Goal: Task Accomplishment & Management: Complete application form

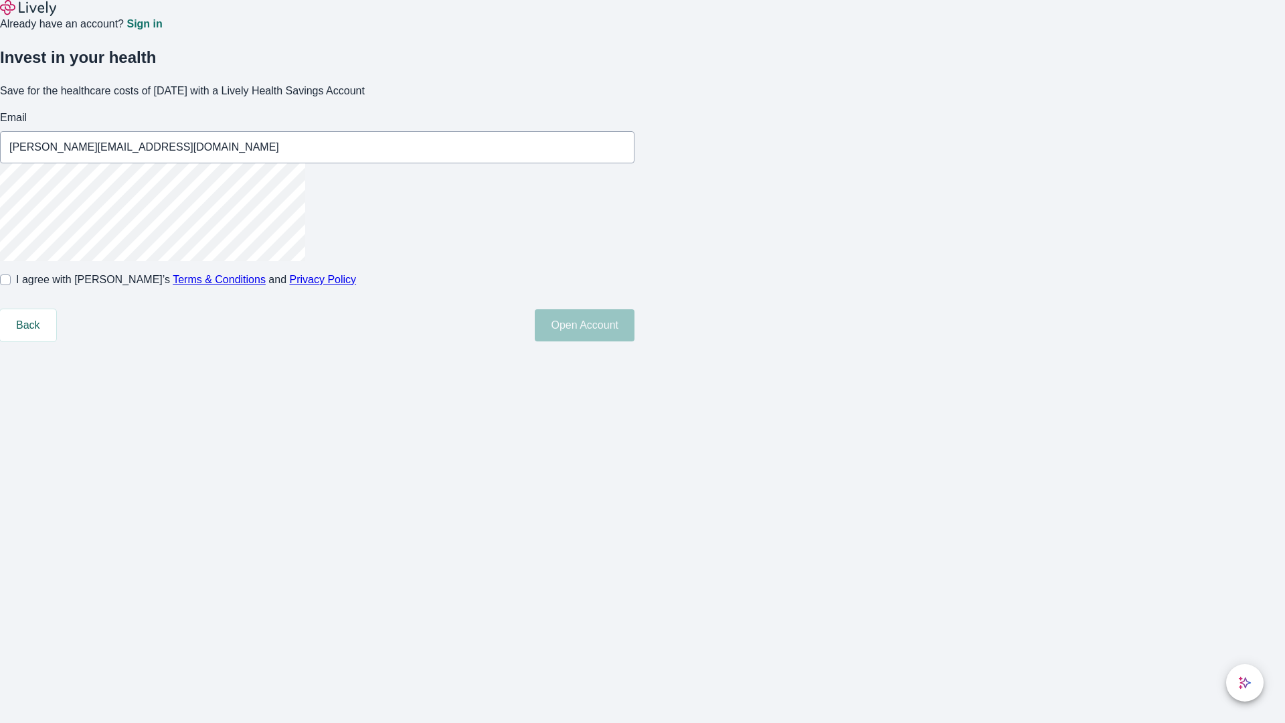
click at [11, 285] on input "I agree with Lively’s Terms & Conditions and Privacy Policy" at bounding box center [5, 279] width 11 height 11
checkbox input "true"
click at [635, 341] on button "Open Account" at bounding box center [585, 325] width 100 height 32
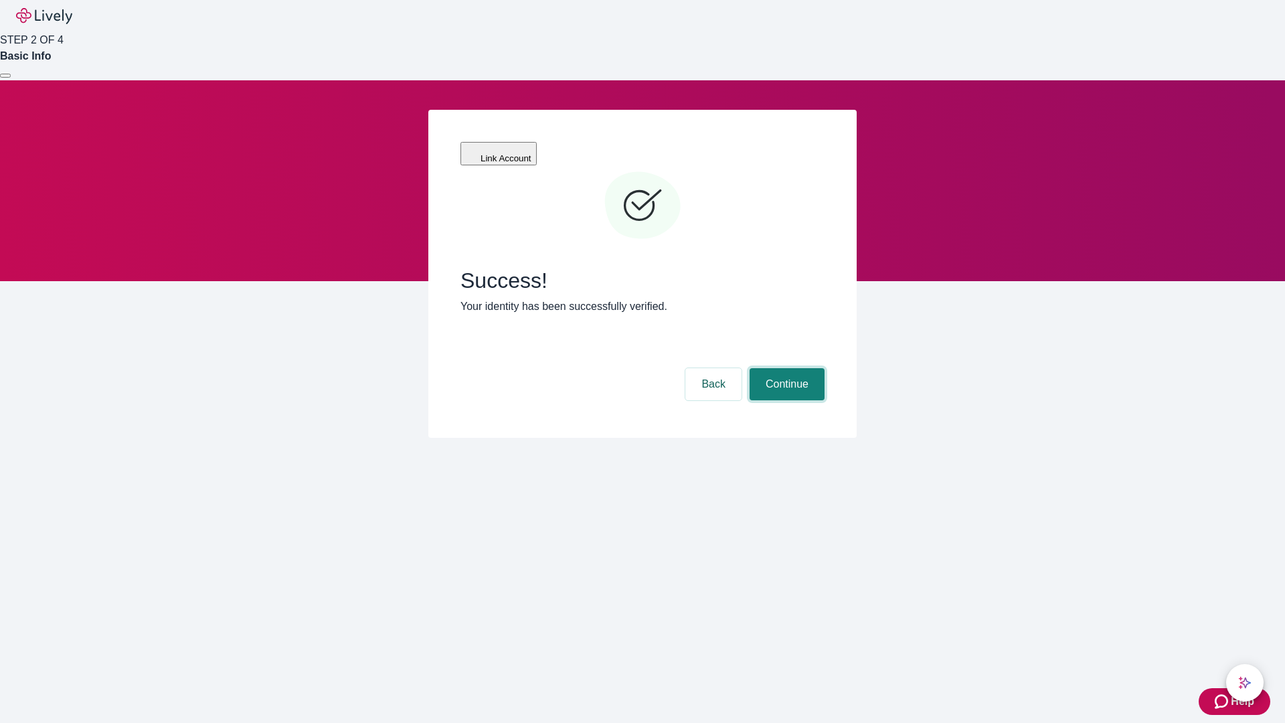
click at [785, 368] on button "Continue" at bounding box center [787, 384] width 75 height 32
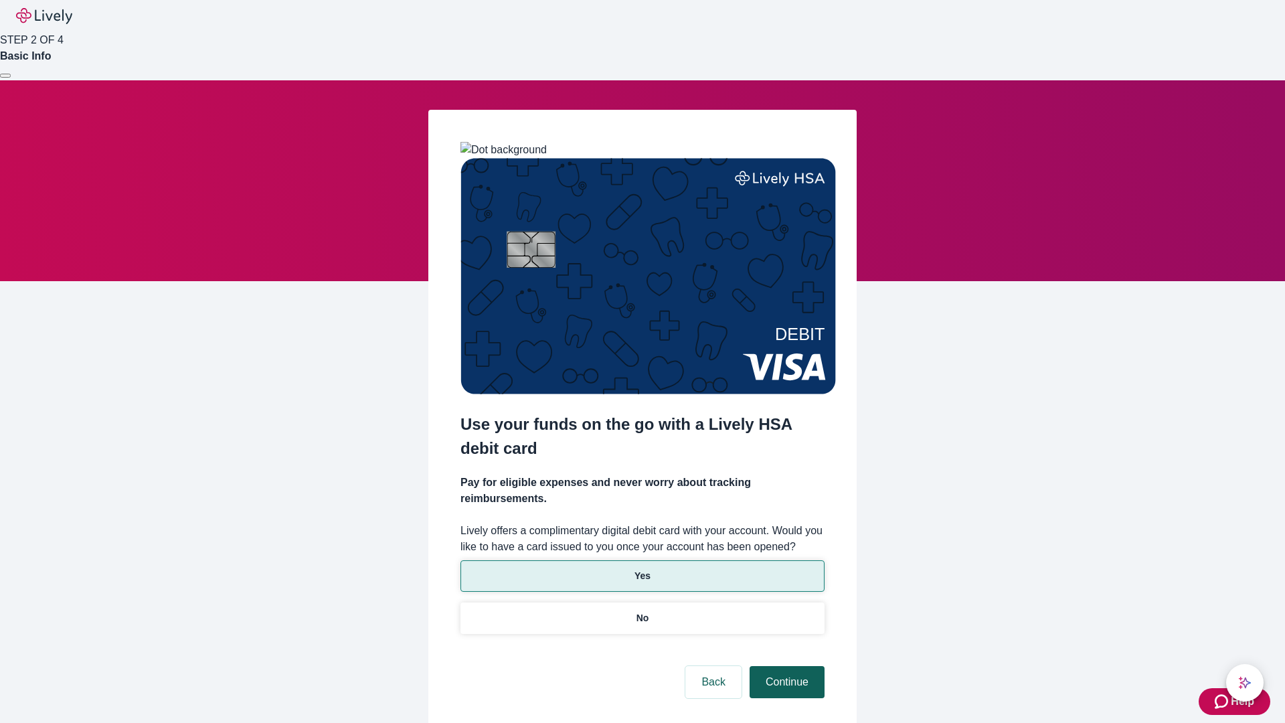
click at [642, 569] on p "Yes" at bounding box center [643, 576] width 16 height 14
click at [785, 666] on button "Continue" at bounding box center [787, 682] width 75 height 32
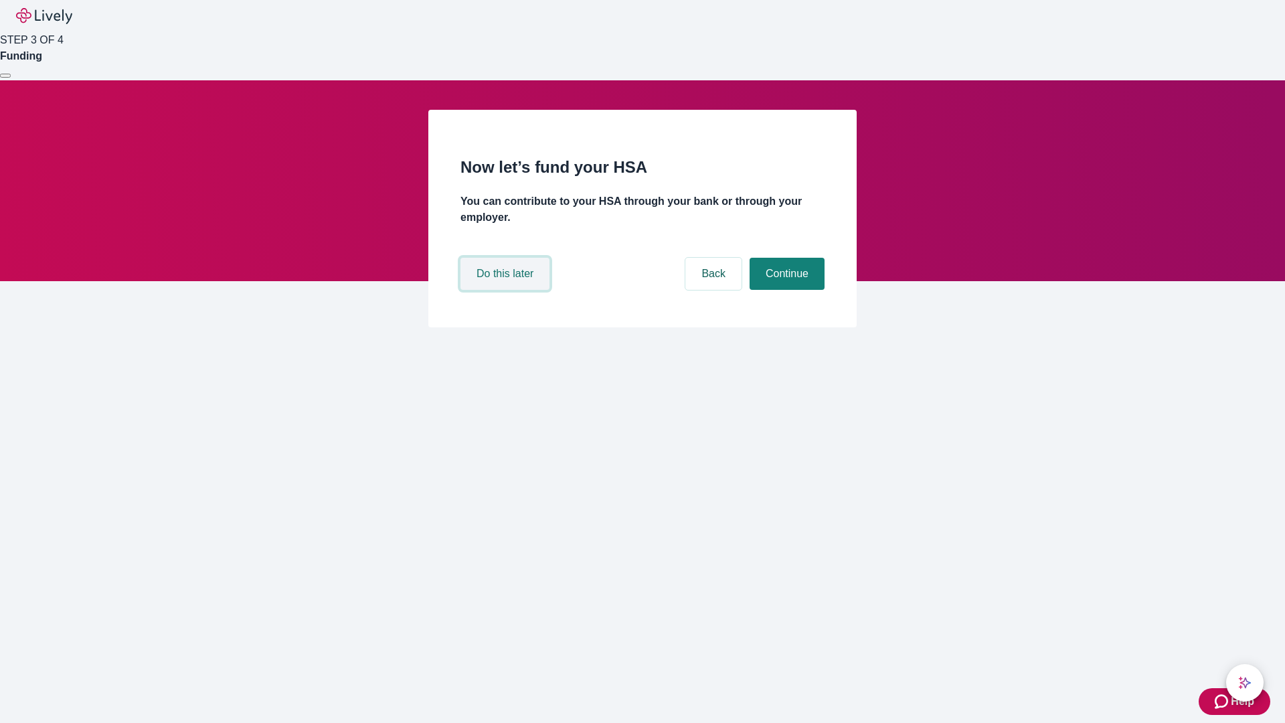
click at [507, 290] on button "Do this later" at bounding box center [505, 274] width 89 height 32
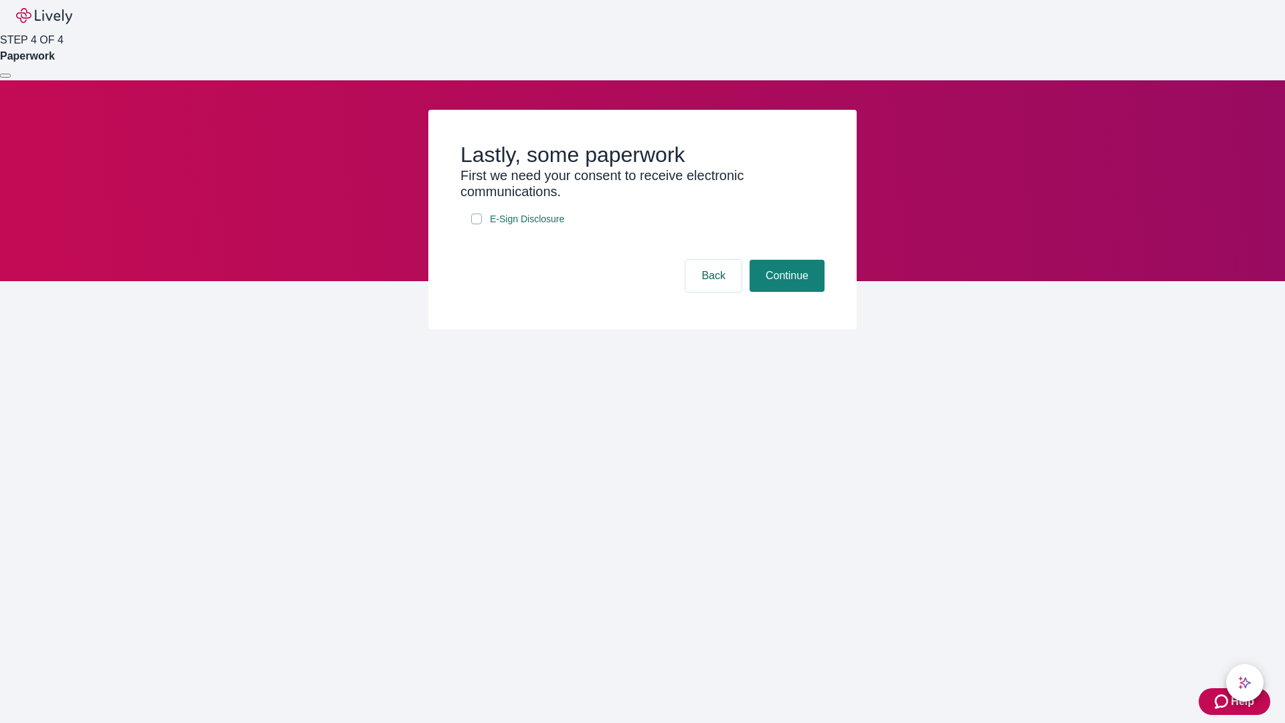
click at [477, 224] on input "E-Sign Disclosure" at bounding box center [476, 219] width 11 height 11
checkbox input "true"
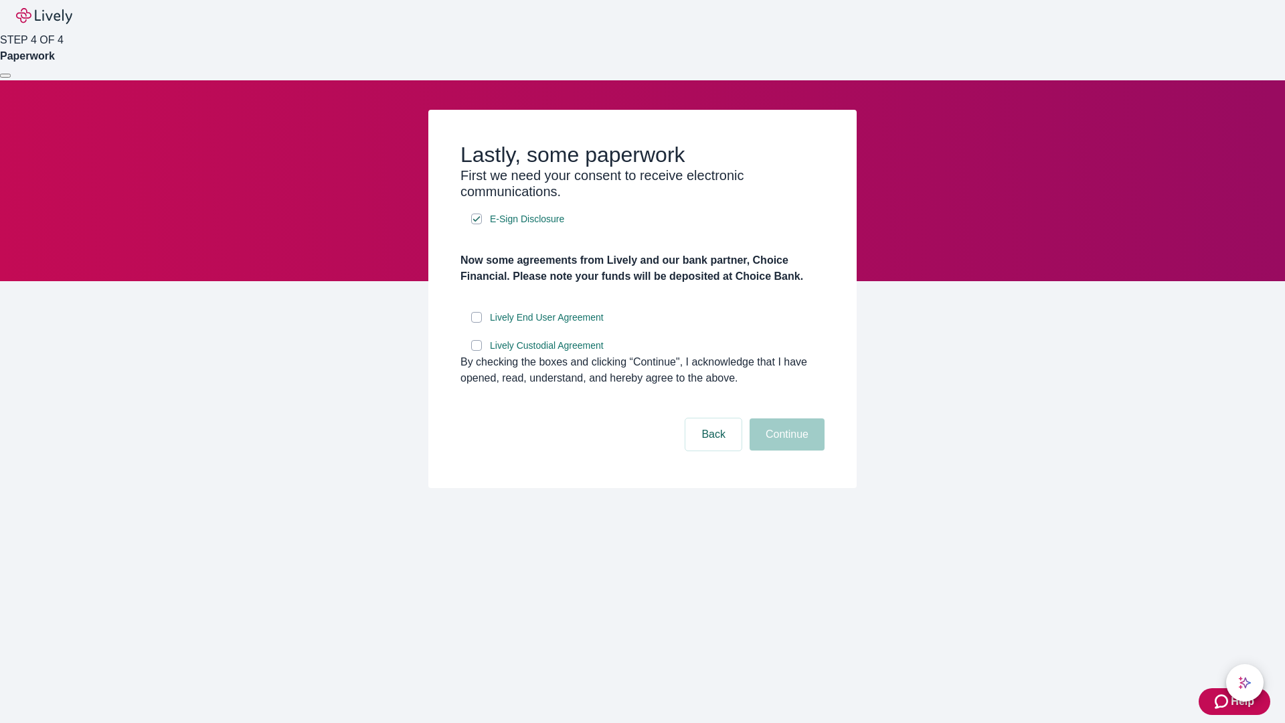
click at [477, 323] on input "Lively End User Agreement" at bounding box center [476, 317] width 11 height 11
checkbox input "true"
click at [477, 351] on input "Lively Custodial Agreement" at bounding box center [476, 345] width 11 height 11
checkbox input "true"
click at [785, 451] on button "Continue" at bounding box center [787, 434] width 75 height 32
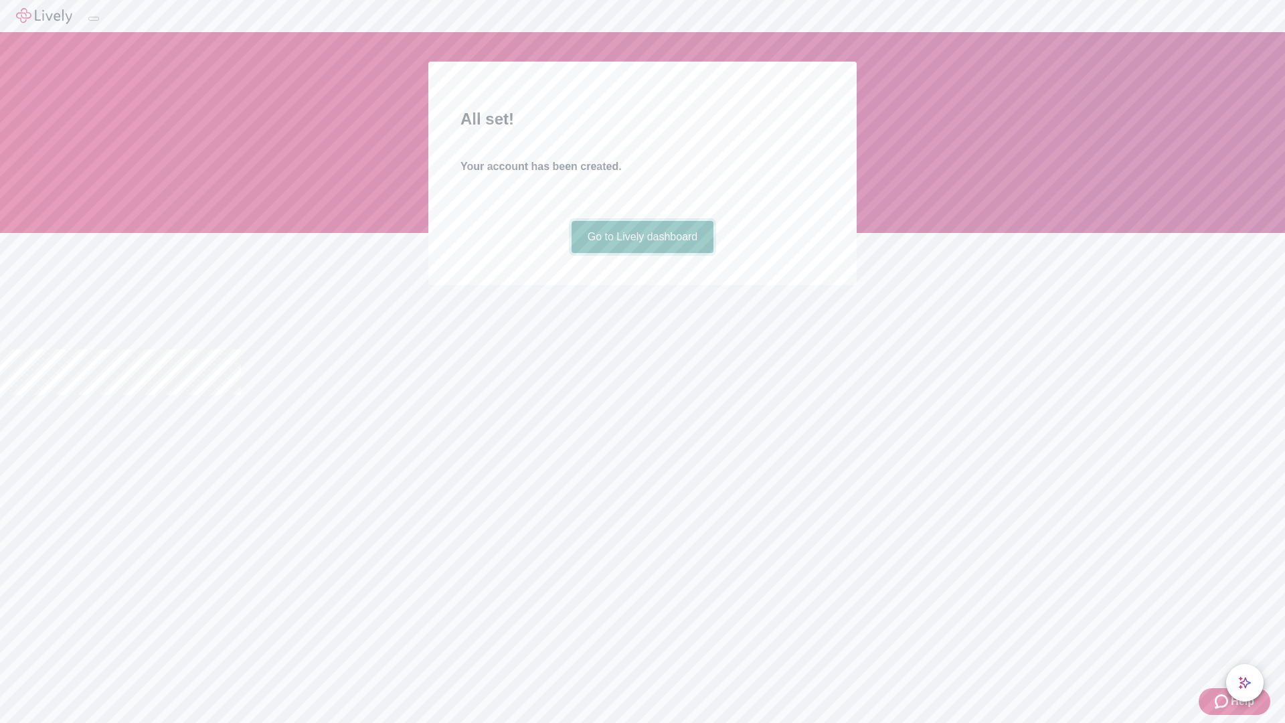
click at [642, 253] on link "Go to Lively dashboard" at bounding box center [643, 237] width 143 height 32
